Goal: Find specific page/section: Find specific page/section

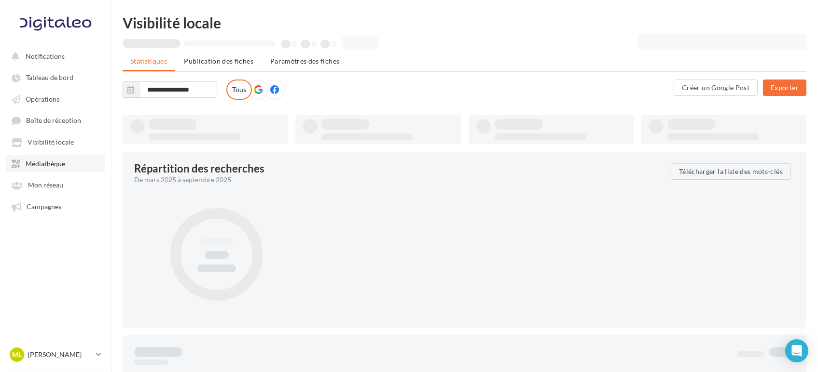
click at [46, 167] on span "Médiathèque" at bounding box center [46, 164] width 40 height 8
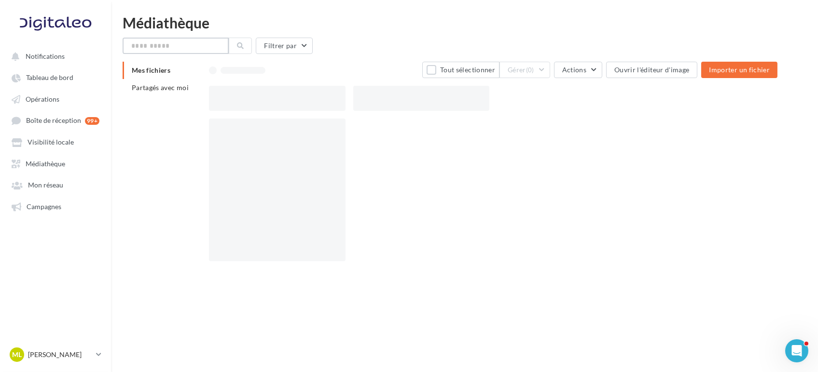
click at [181, 46] on input "text" at bounding box center [176, 46] width 106 height 16
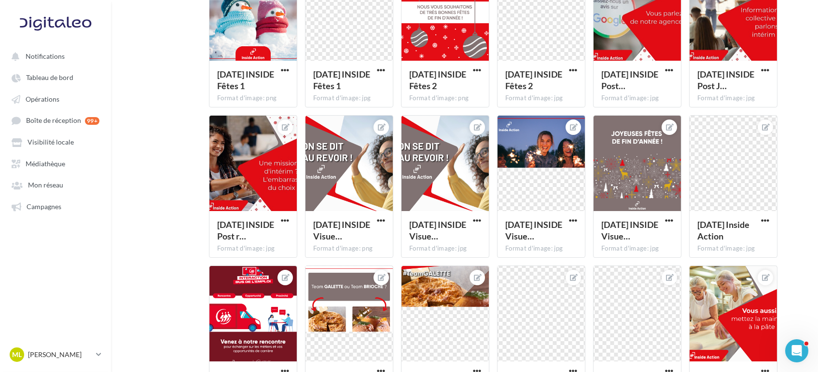
scroll to position [190, 0]
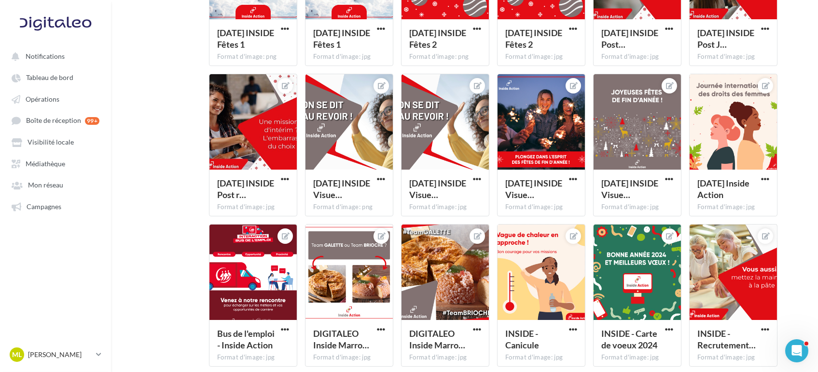
type input "******"
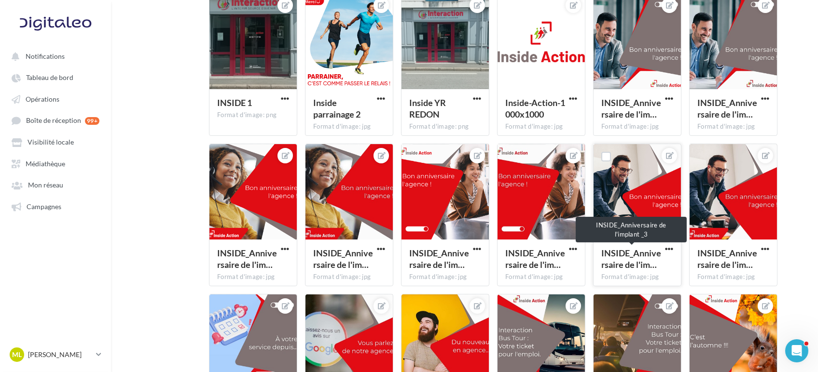
scroll to position [685, 0]
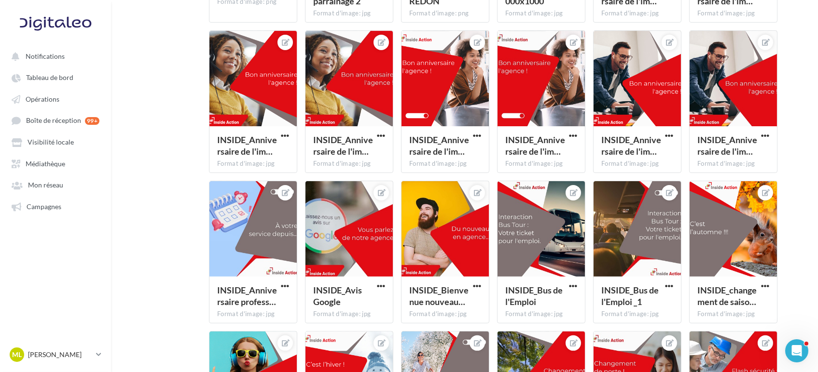
click at [808, 123] on div "Mes fichiers Partagés avec moi Résultat de la recherche: "inside" Inside Action…" at bounding box center [468, 4] width 691 height 1255
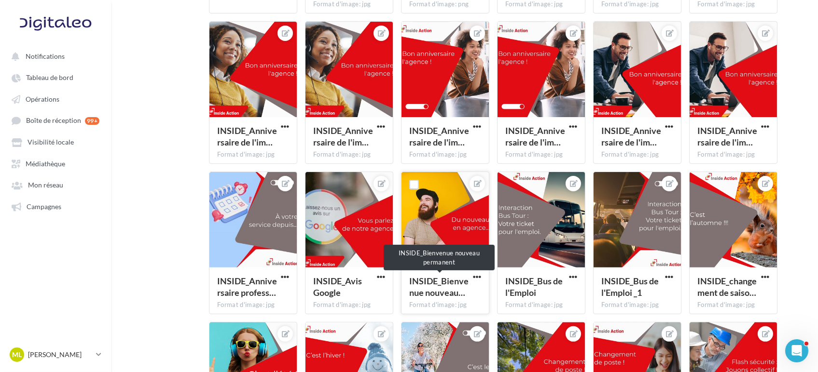
scroll to position [676, 0]
